Goal: Information Seeking & Learning: Check status

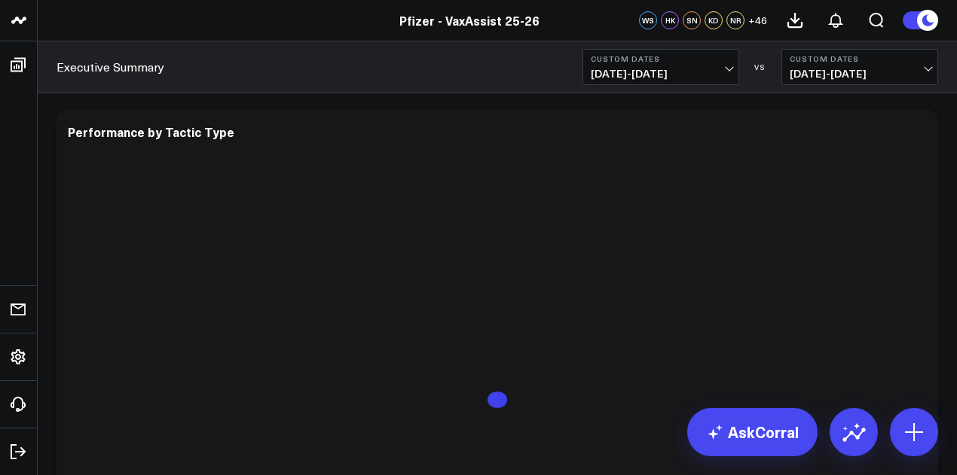
scroll to position [4397, 0]
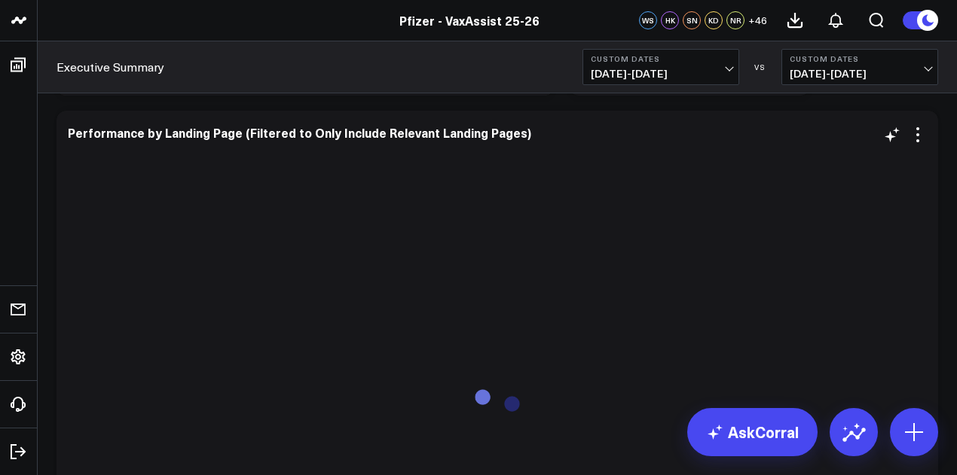
scroll to position [3761, 0]
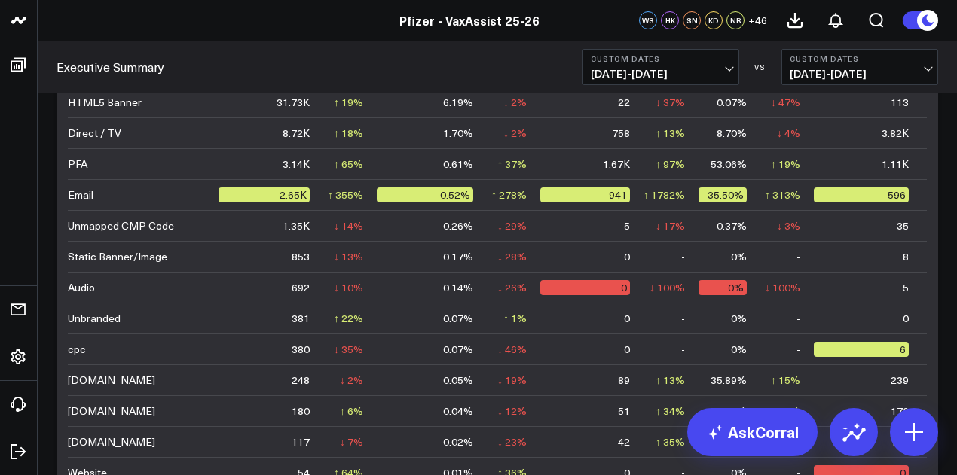
scroll to position [0, 0]
